Goal: Transaction & Acquisition: Purchase product/service

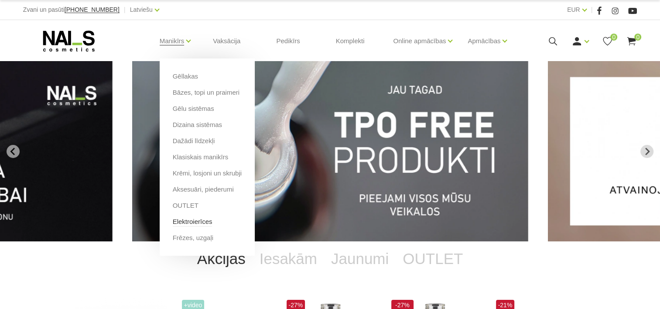
click at [183, 222] on link "Elektroierīces" at bounding box center [193, 222] width 40 height 10
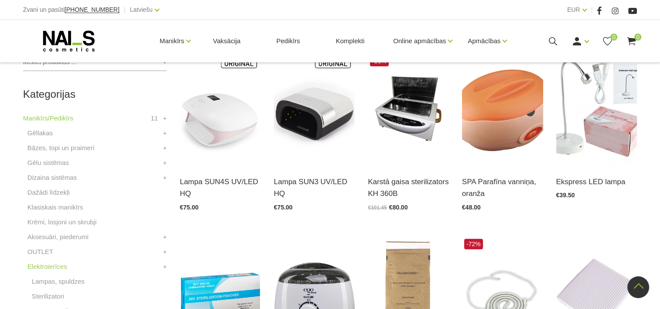
scroll to position [217, 0]
click at [307, 113] on img at bounding box center [314, 108] width 81 height 111
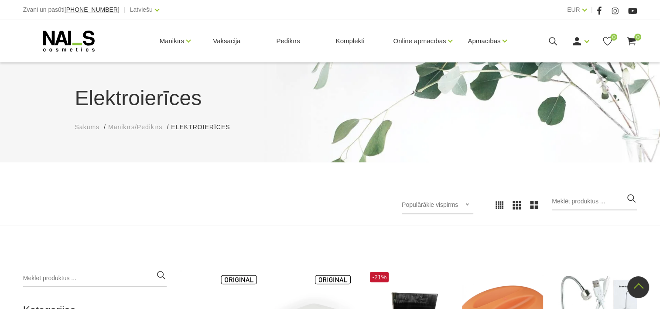
scroll to position [0, 0]
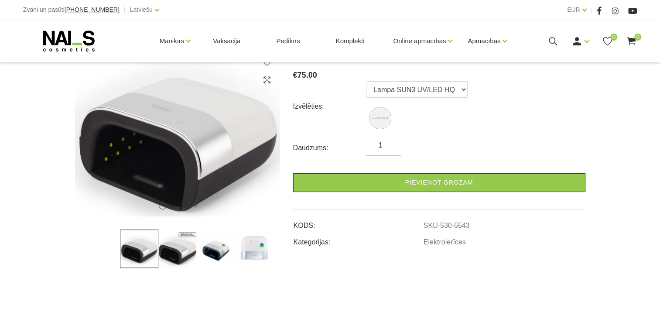
scroll to position [136, 0]
